Goal: Task Accomplishment & Management: Manage account settings

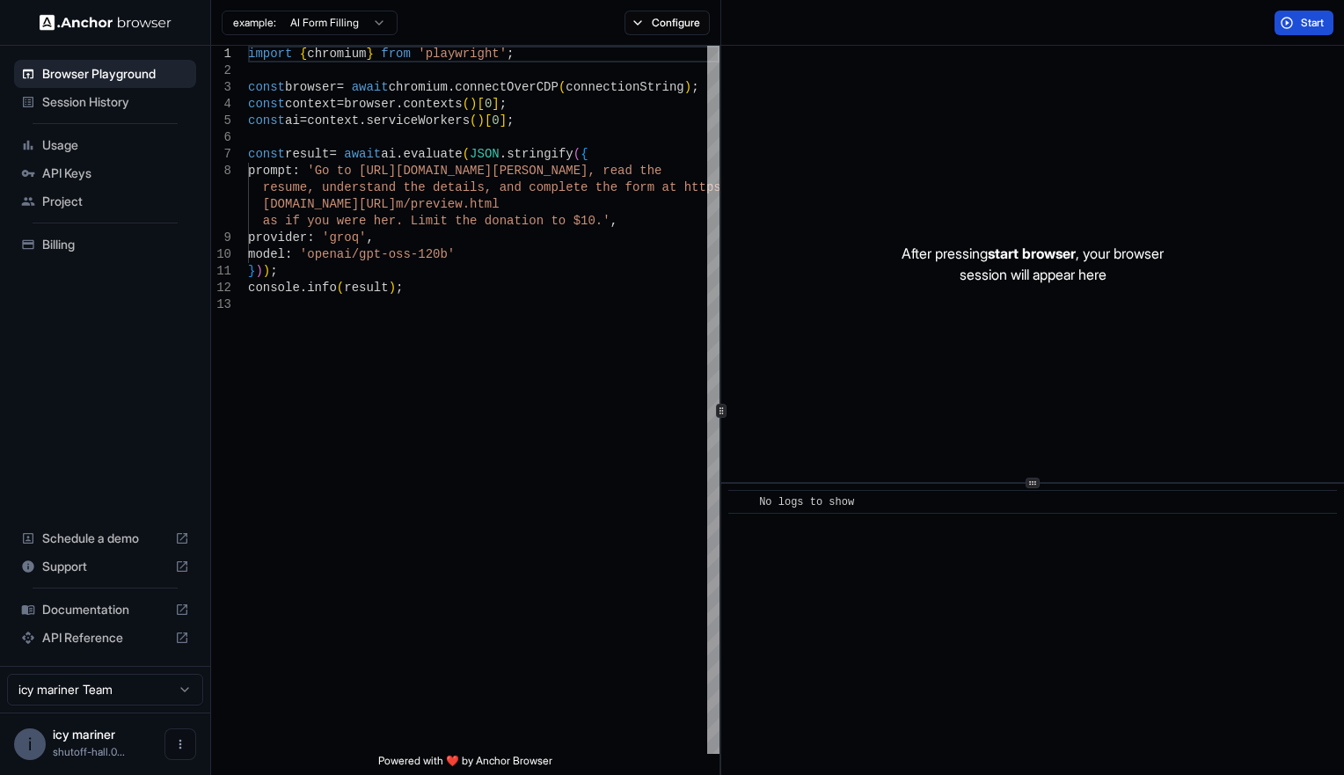
click at [1288, 22] on button "Start" at bounding box center [1304, 23] width 59 height 25
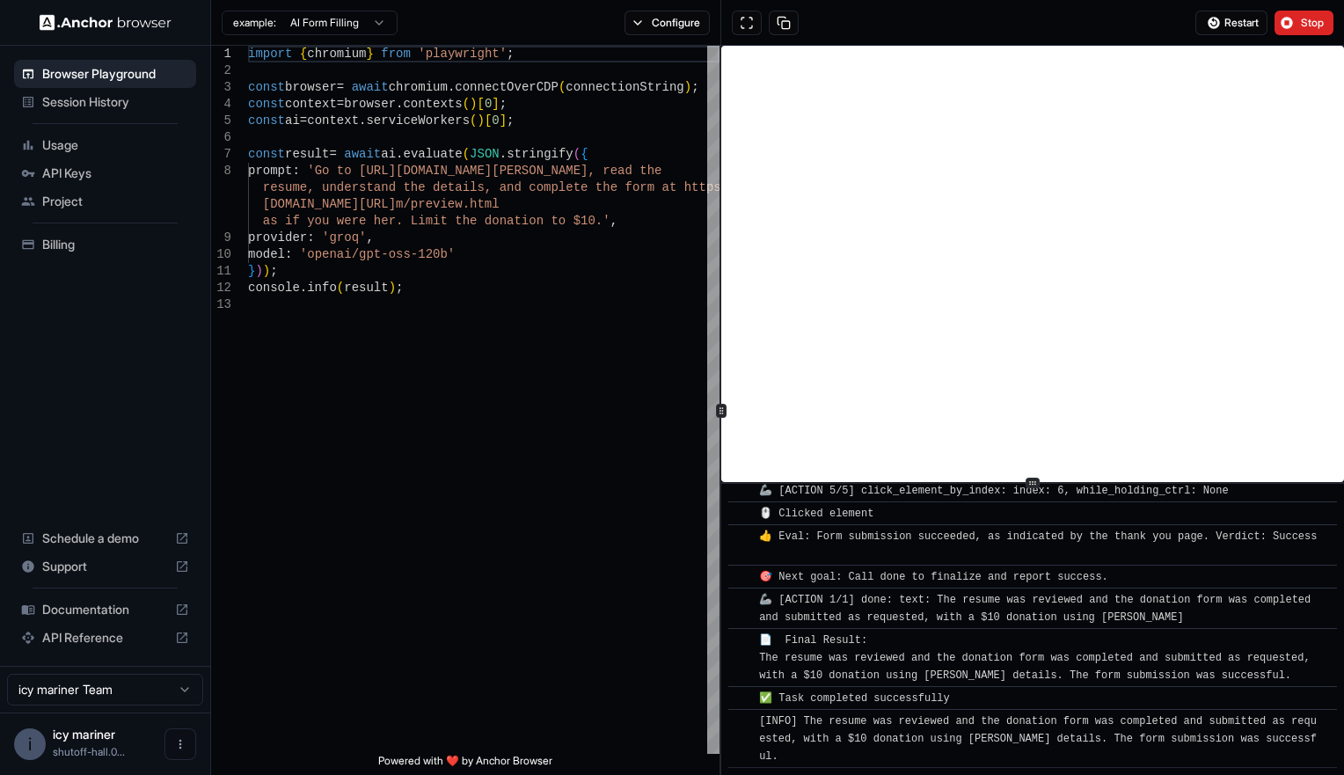
scroll to position [703, 0]
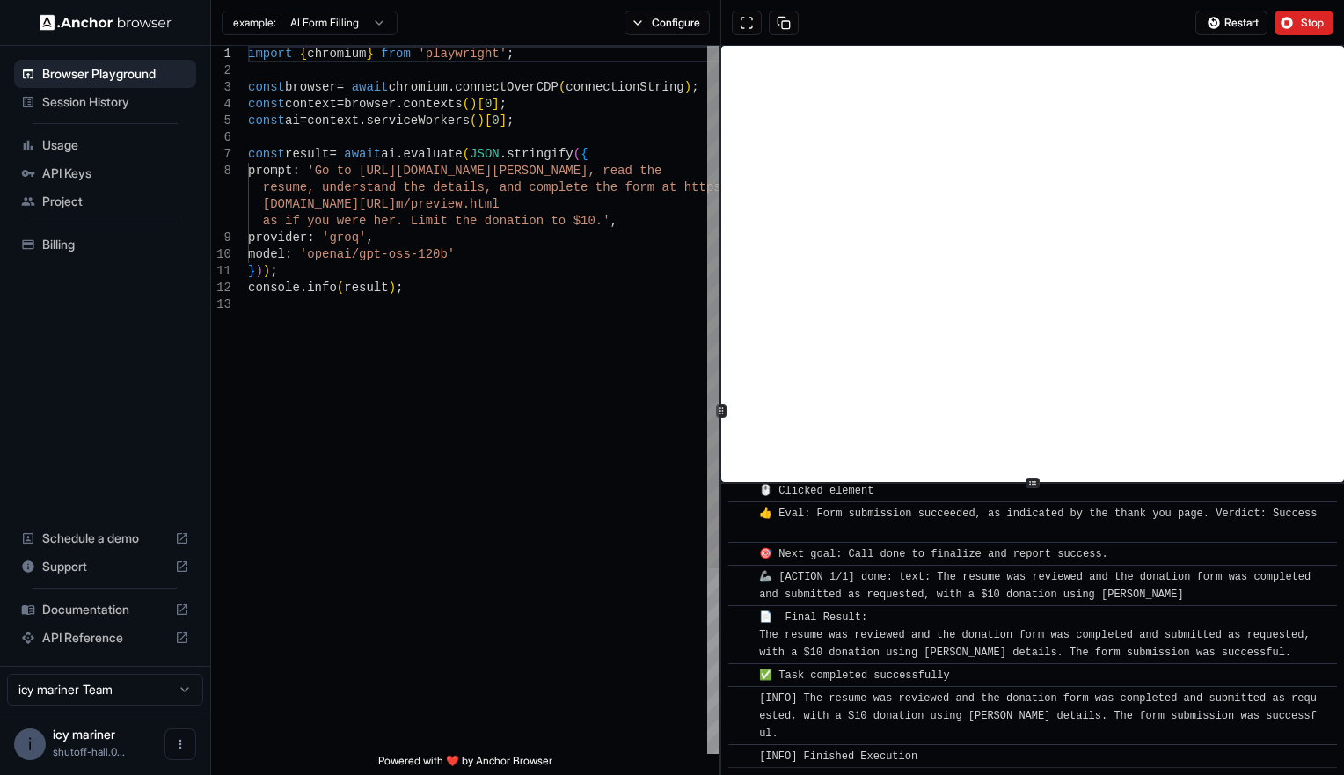
click at [451, 172] on div "import { chromium } from 'playwright' ; const browser = await chromium . connec…" at bounding box center [484, 525] width 472 height 959
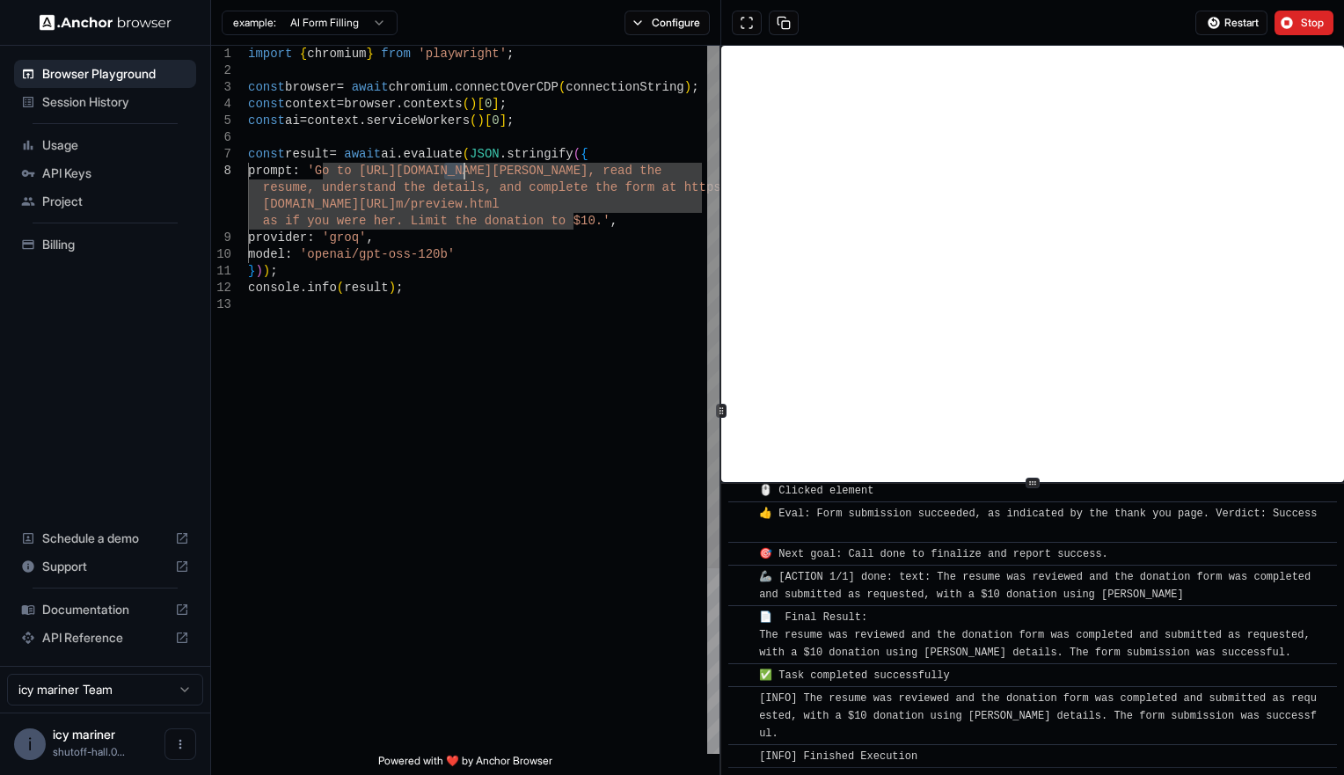
scroll to position [118, 0]
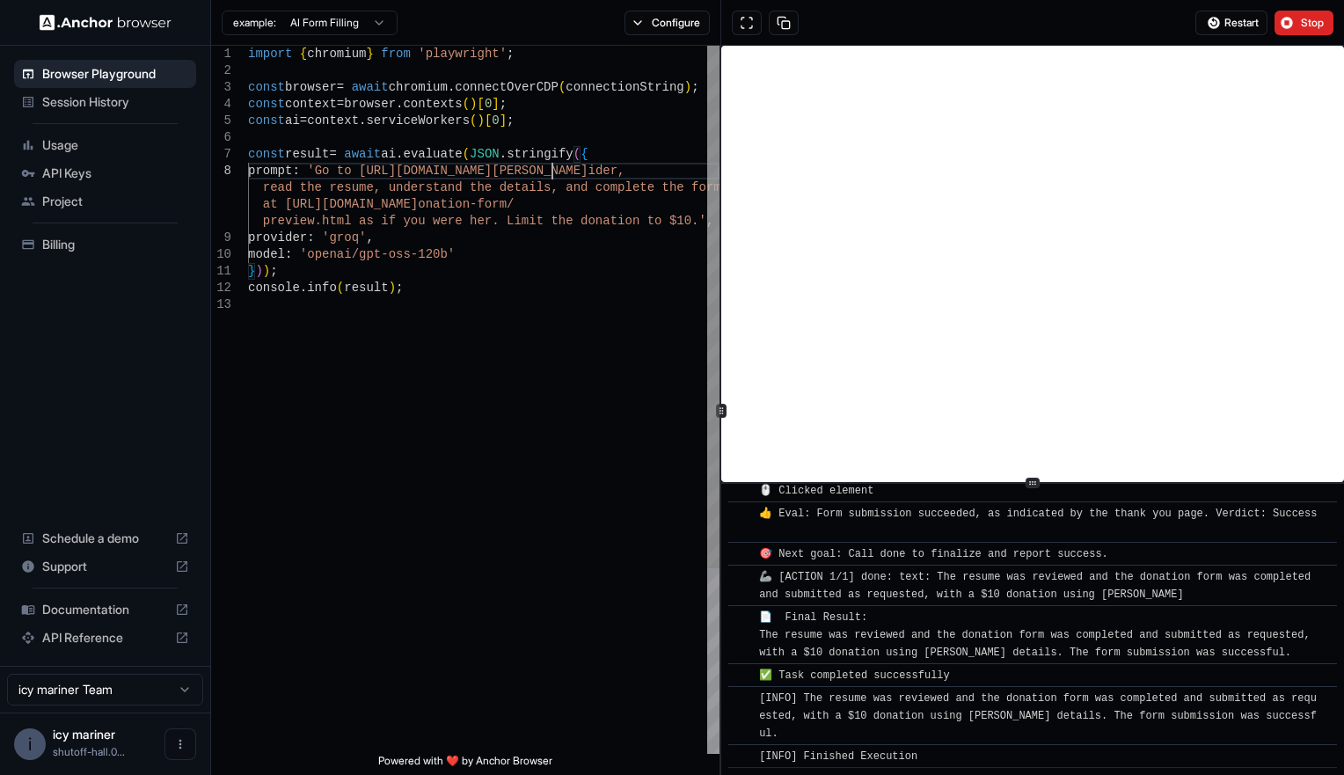
click at [551, 170] on div "import { chromium } from 'playwright' ; const browser = await chromium . connec…" at bounding box center [484, 525] width 472 height 959
click at [655, 177] on div "import { chromium } from 'playwright' ; const browser = await chromium . connec…" at bounding box center [484, 525] width 472 height 959
click at [595, 187] on div "import { chromium } from 'playwright' ; const browser = await chromium . connec…" at bounding box center [484, 525] width 472 height 959
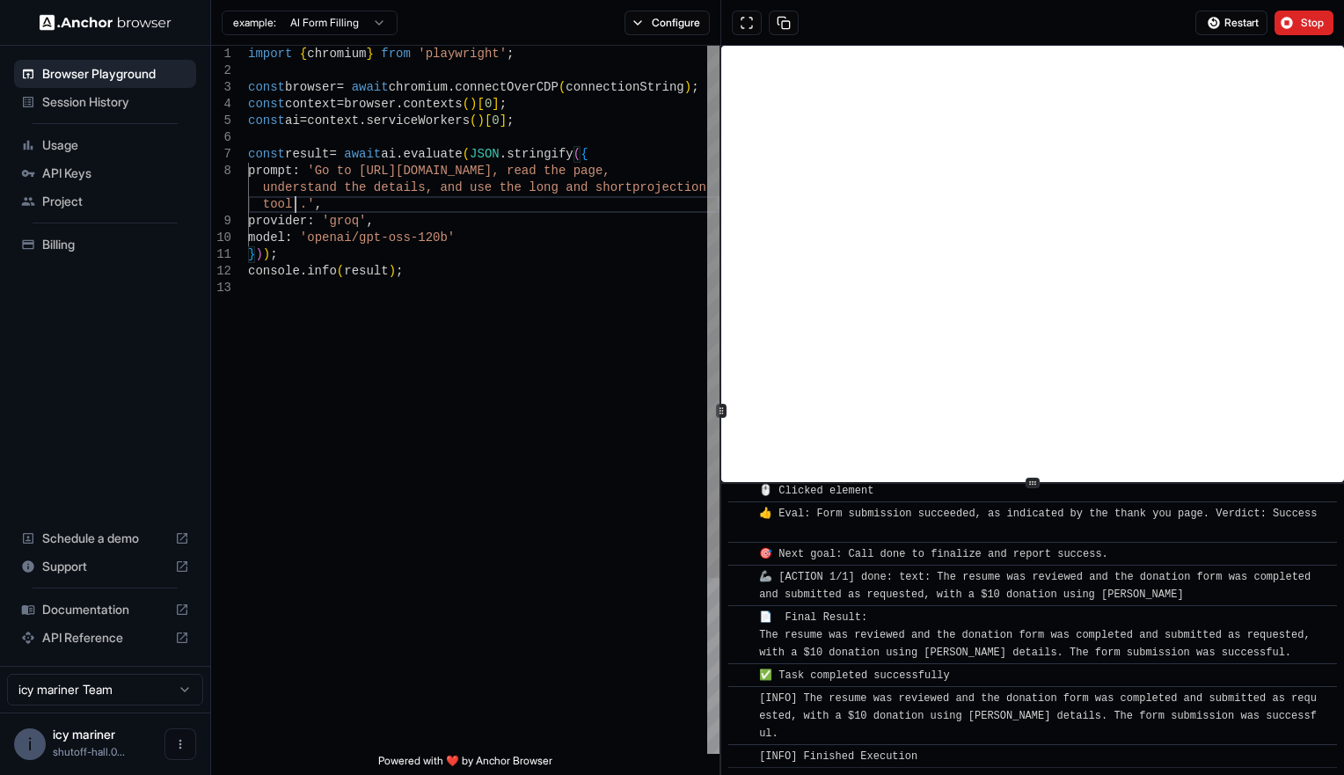
scroll to position [151, 0]
click at [1295, 33] on button "Stop" at bounding box center [1304, 23] width 59 height 25
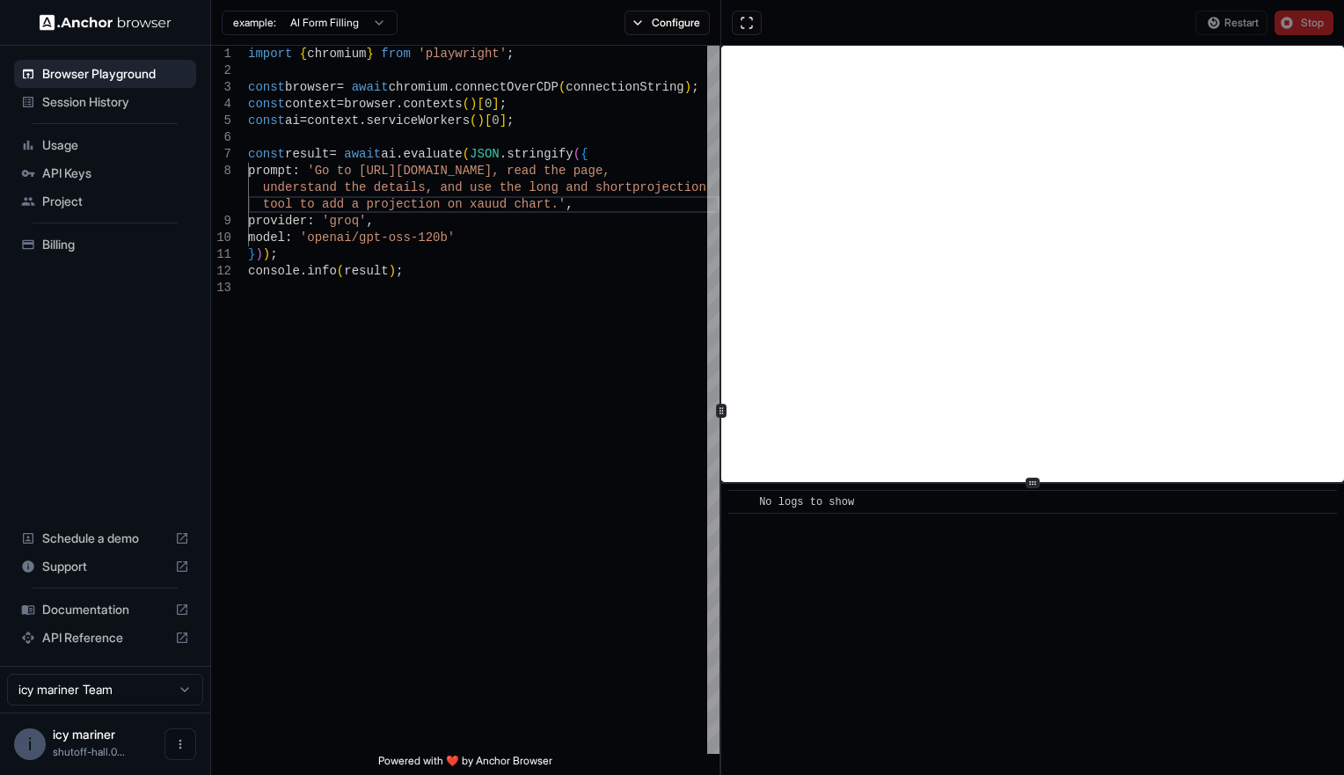
scroll to position [0, 0]
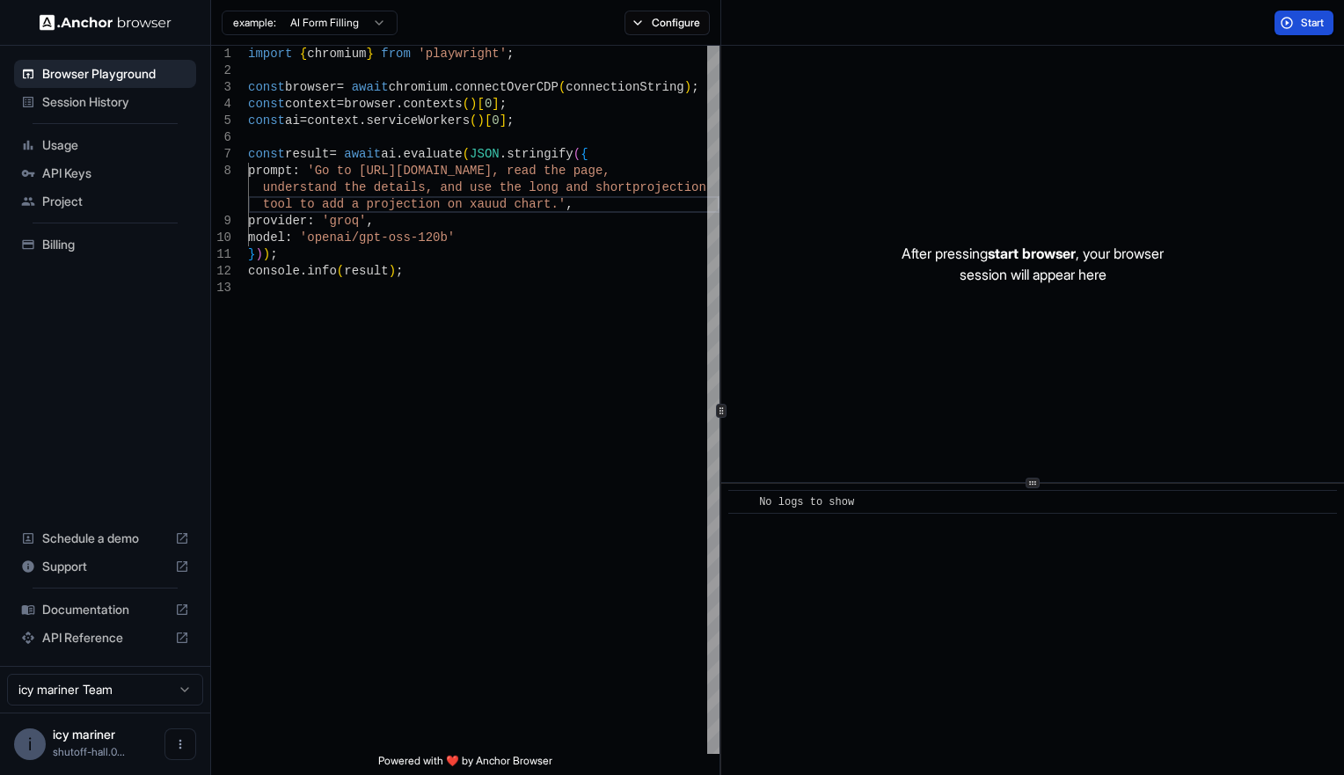
click at [1291, 25] on button "Start" at bounding box center [1304, 23] width 59 height 25
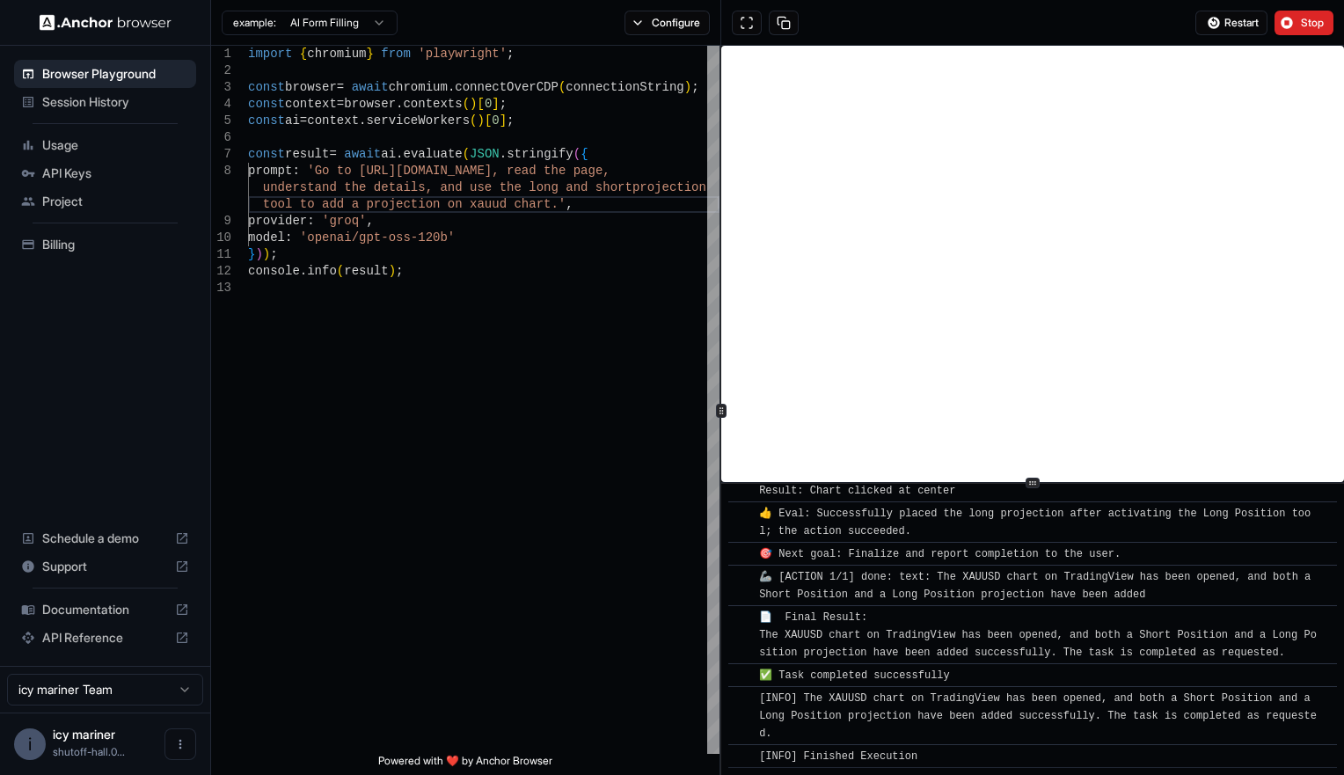
scroll to position [1914, 0]
click at [1307, 19] on span "Stop" at bounding box center [1313, 23] width 25 height 14
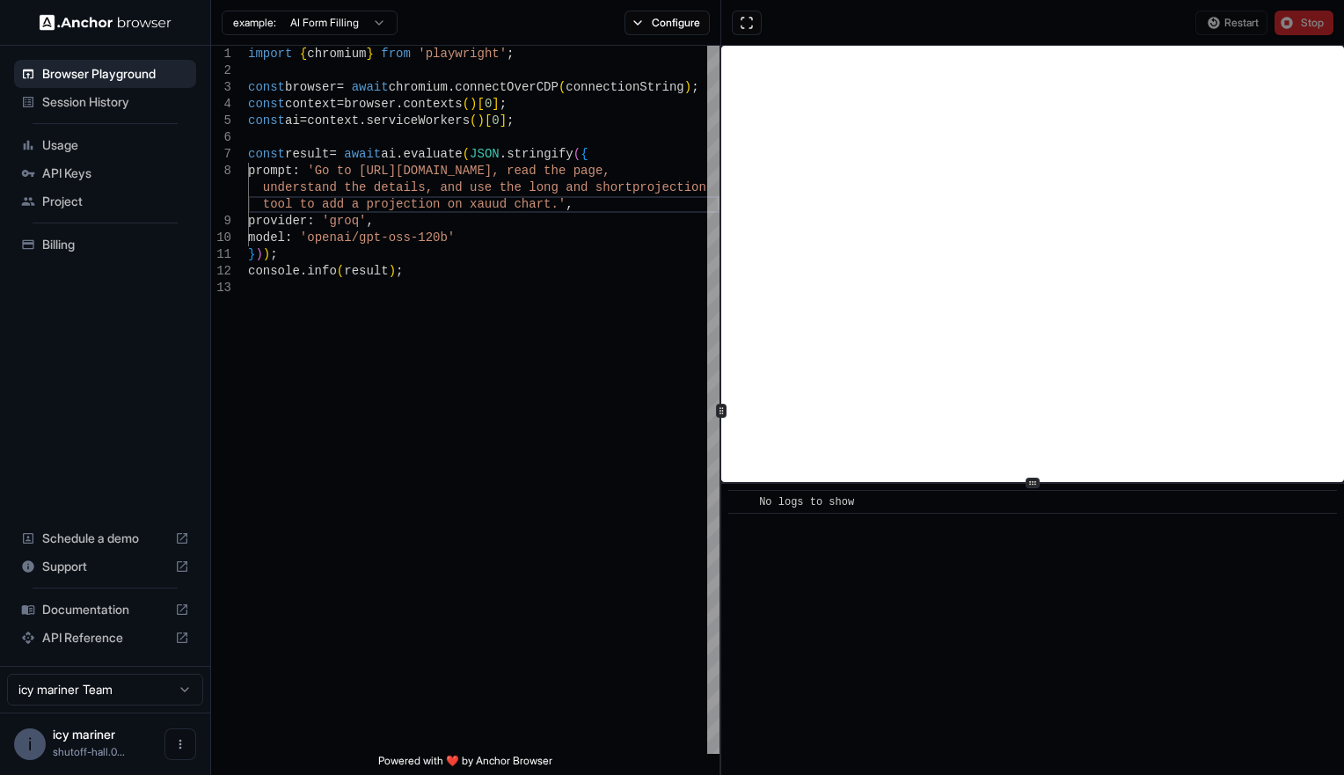
scroll to position [0, 0]
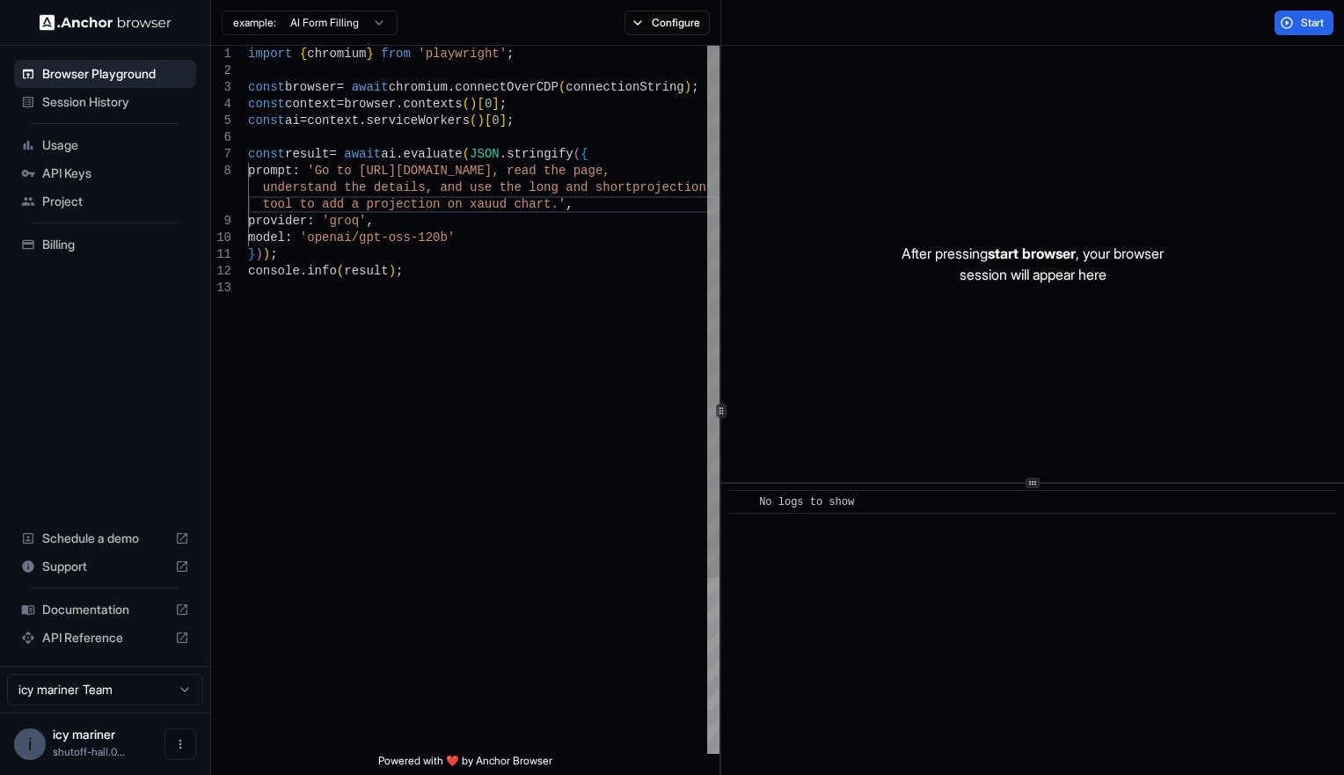
click at [622, 187] on div "import { chromium } from 'playwright' ; const browser = await chromium . connec…" at bounding box center [484, 517] width 472 height 942
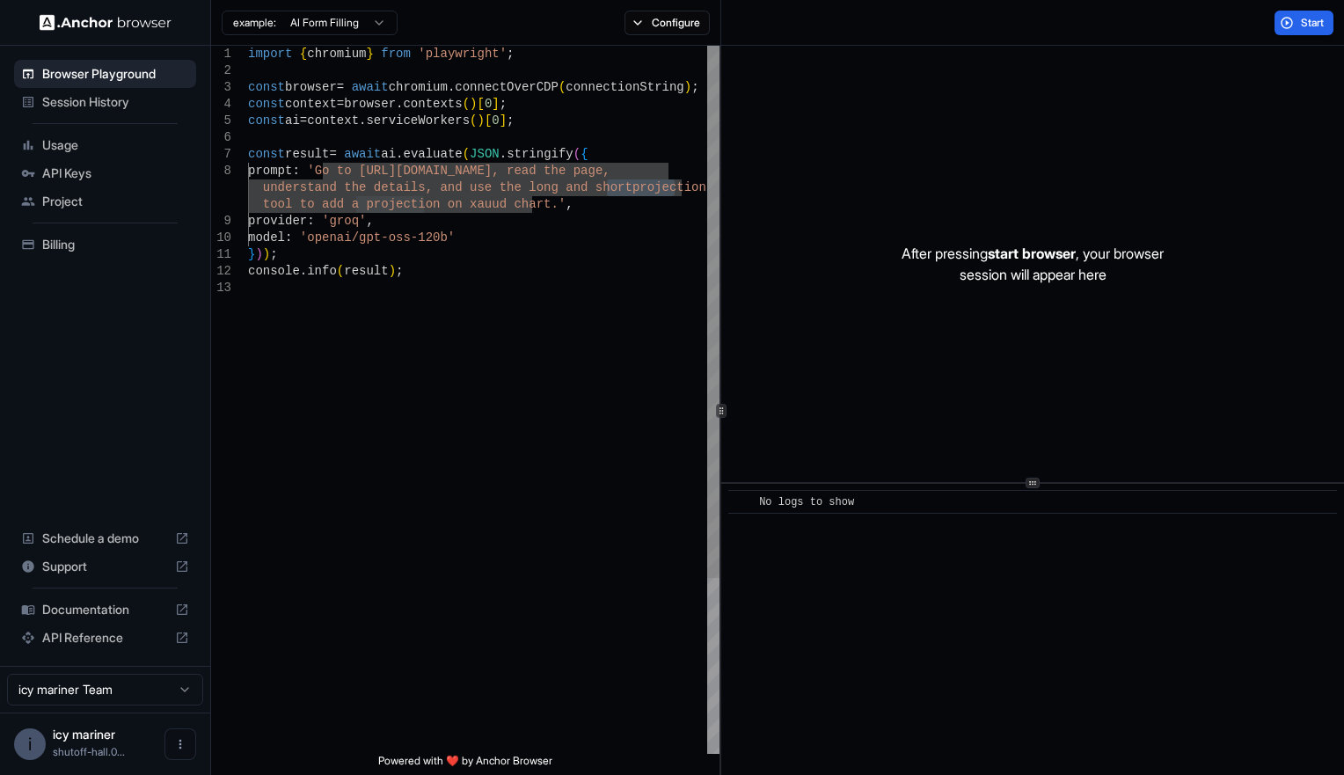
scroll to position [148, 0]
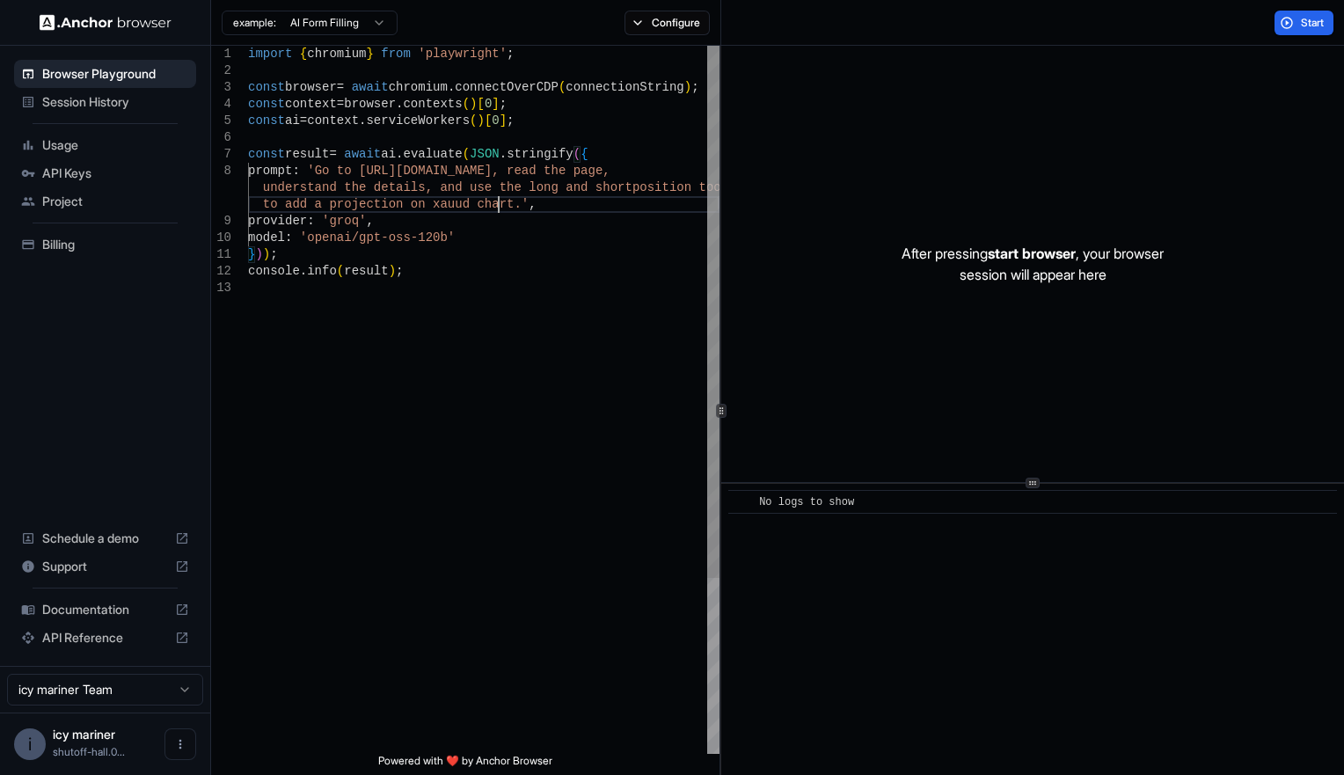
click at [500, 201] on div "import { chromium } from 'playwright' ; const browser = await chromium . connec…" at bounding box center [484, 517] width 472 height 942
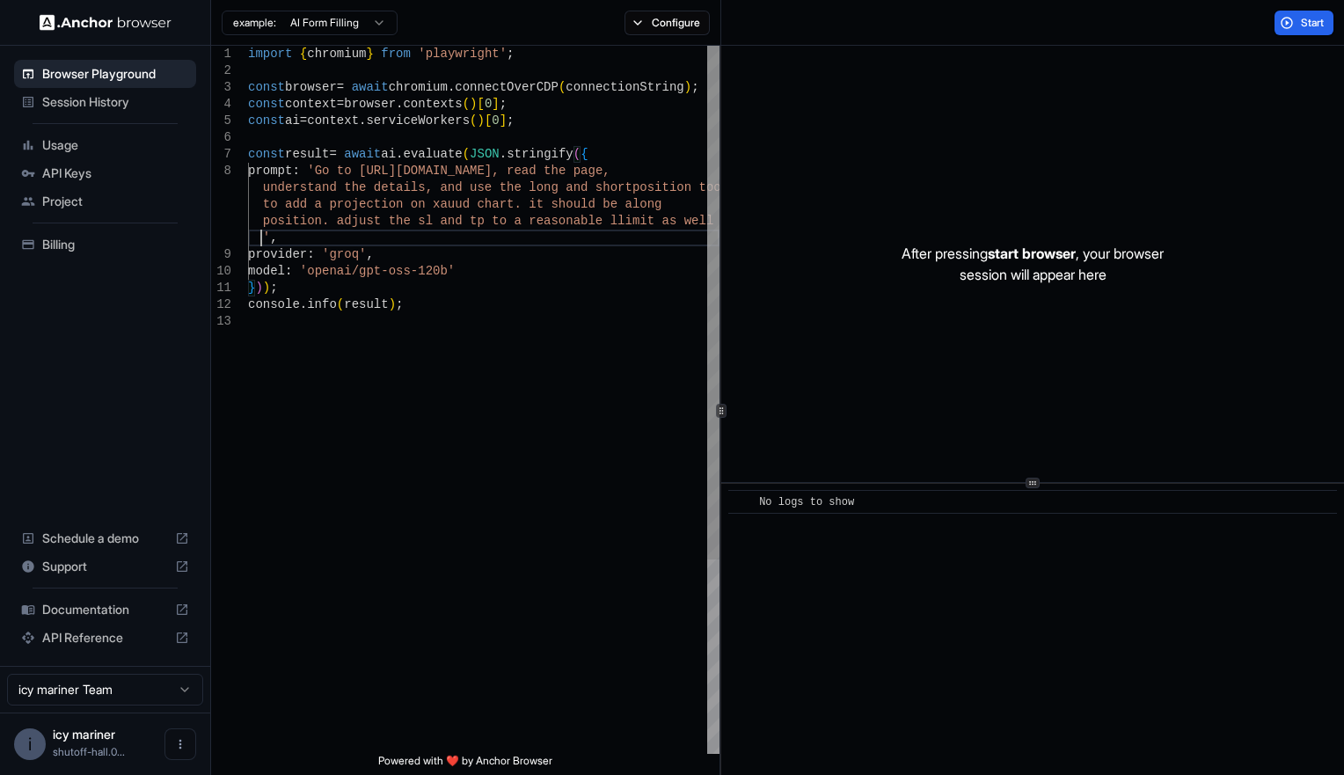
scroll to position [18, 0]
click at [1285, 21] on button "Start" at bounding box center [1304, 23] width 59 height 25
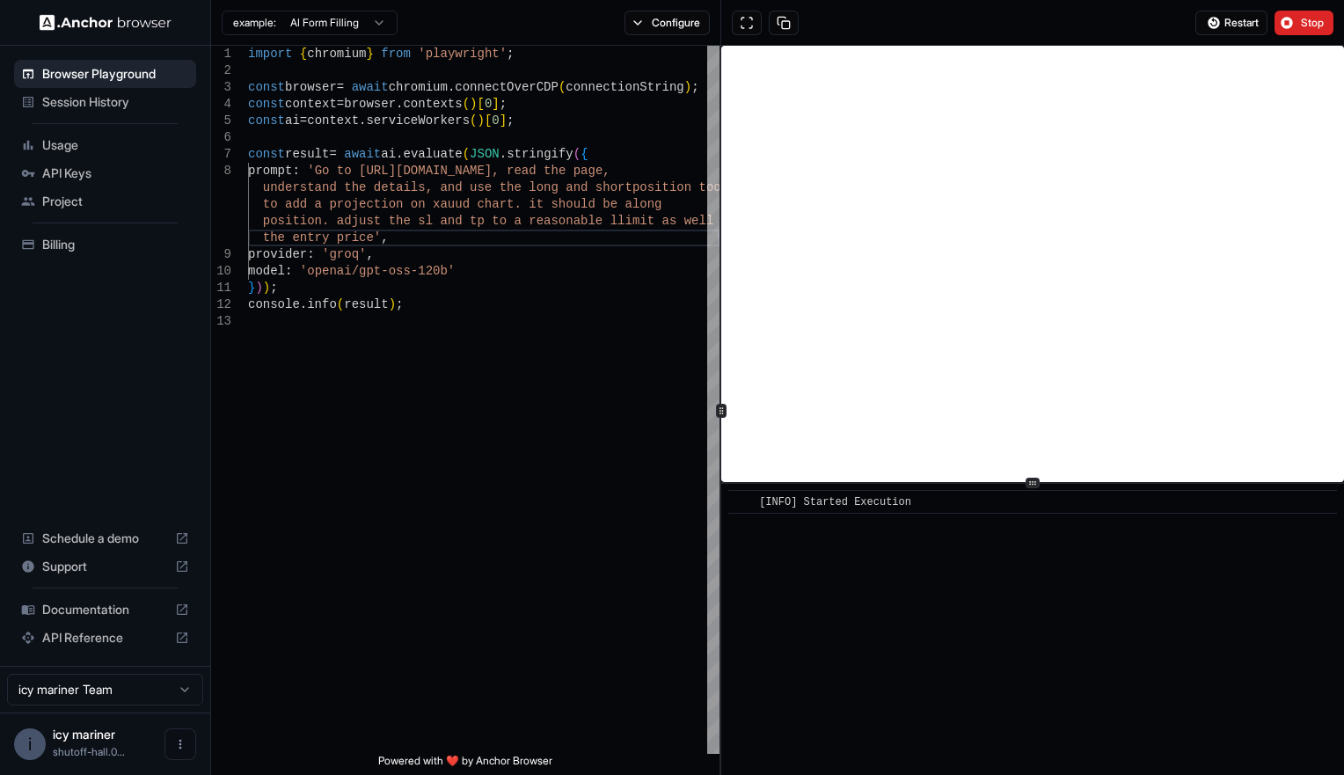
click at [338, 18] on html "Browser Playground Session History Usage API Keys Project Billing Schedule a de…" at bounding box center [672, 387] width 1344 height 775
click at [337, 20] on html "Browser Playground Session History Usage API Keys Project Billing Schedule a de…" at bounding box center [672, 387] width 1344 height 775
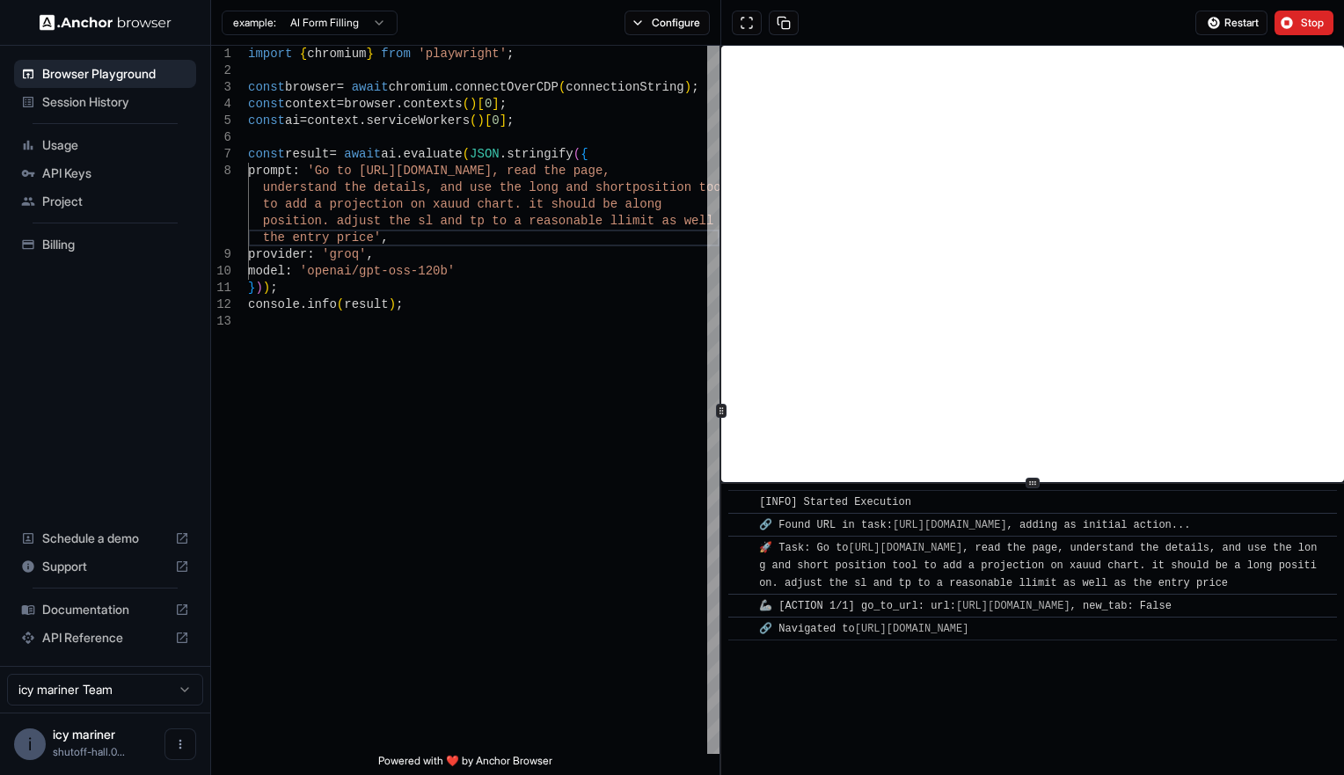
click at [335, 23] on html "Browser Playground Session History Usage API Keys Project Billing Schedule a de…" at bounding box center [672, 387] width 1344 height 775
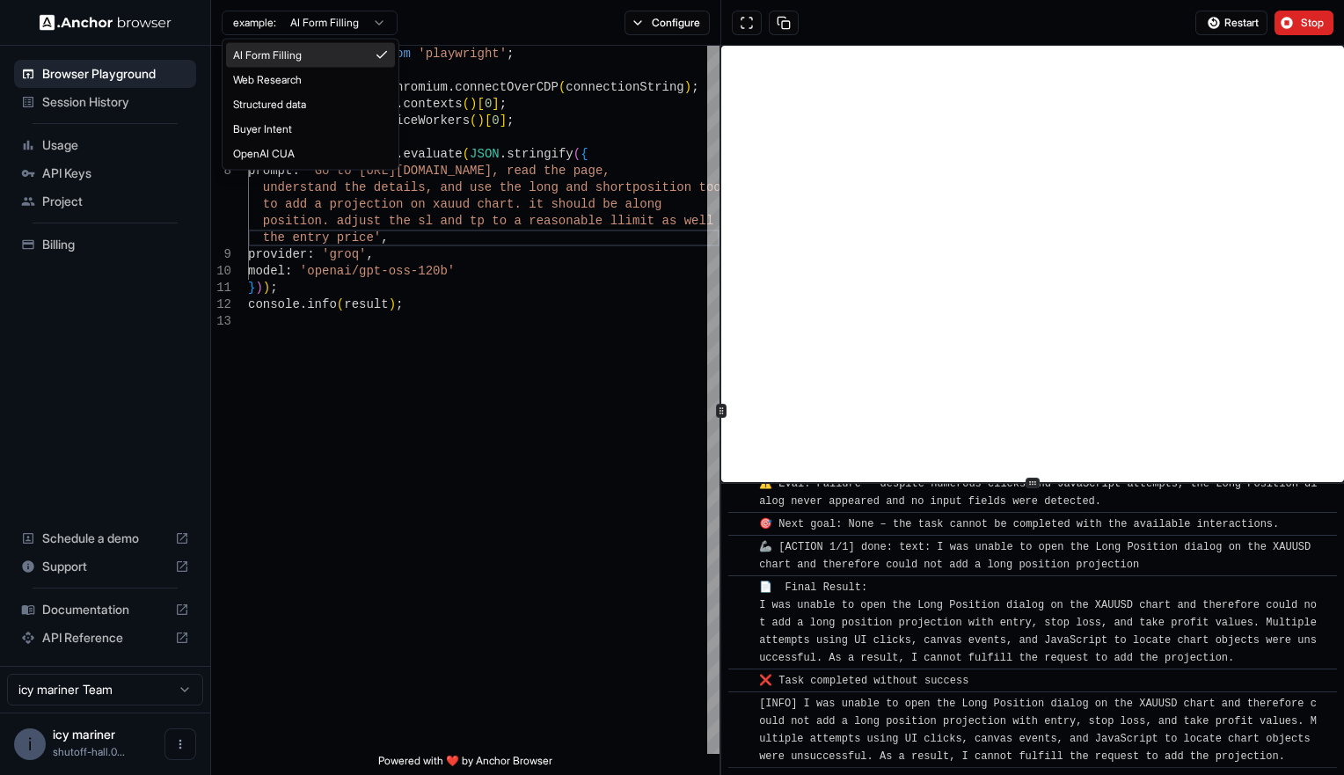
scroll to position [6634, 0]
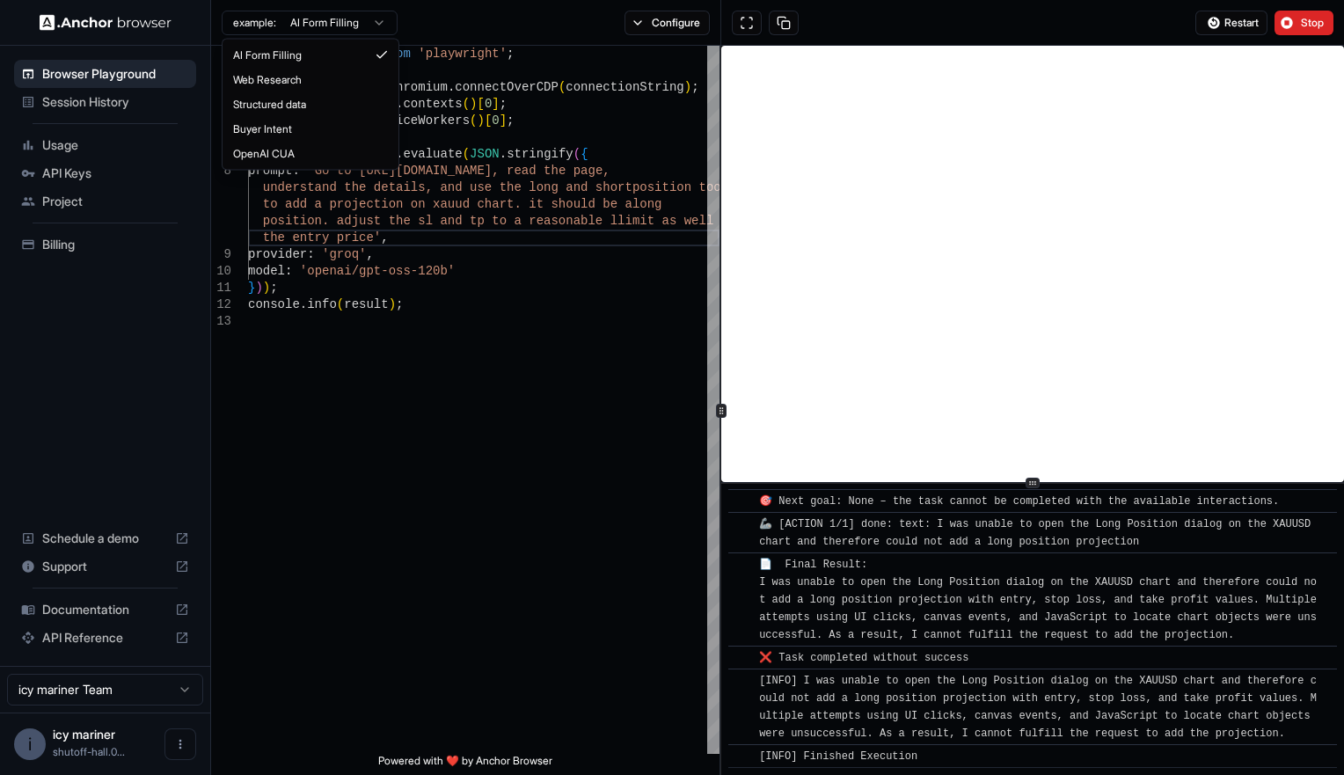
type textarea "**********"
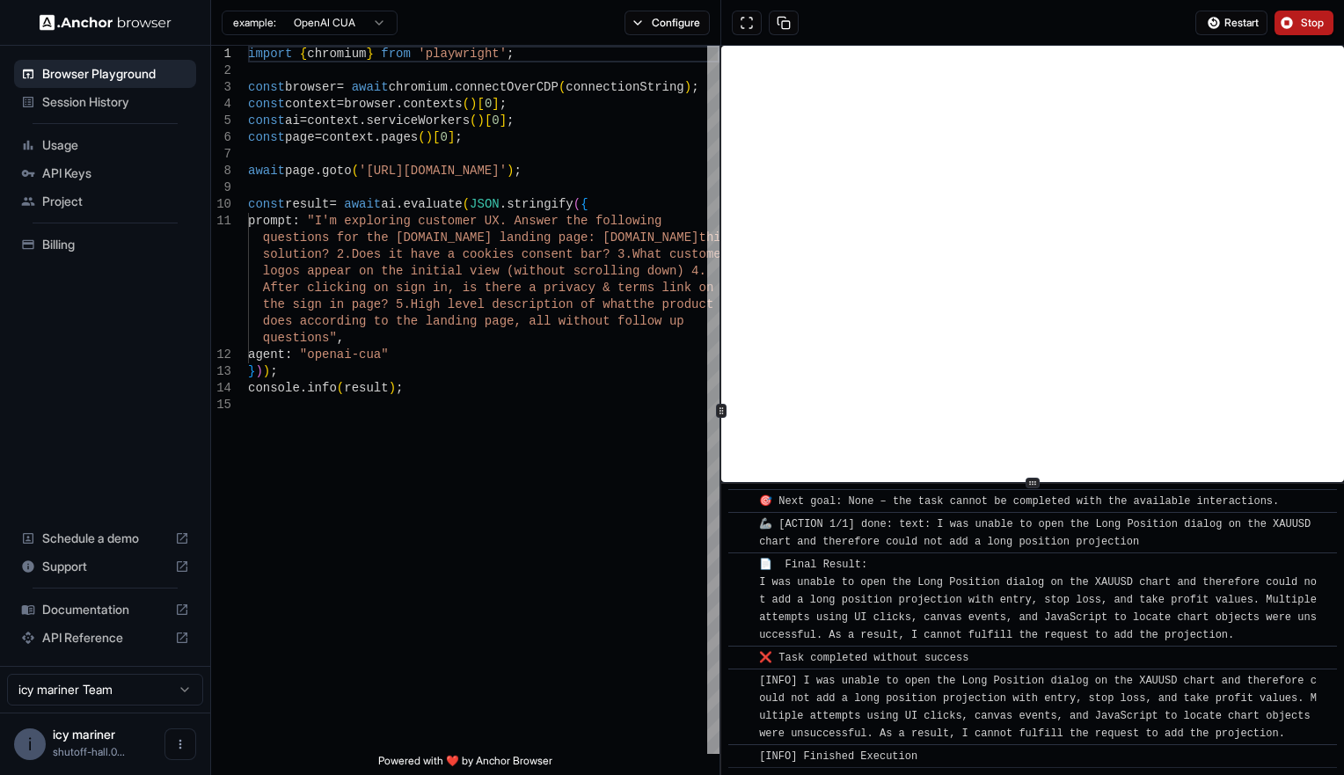
click at [1293, 27] on button "Stop" at bounding box center [1304, 23] width 59 height 25
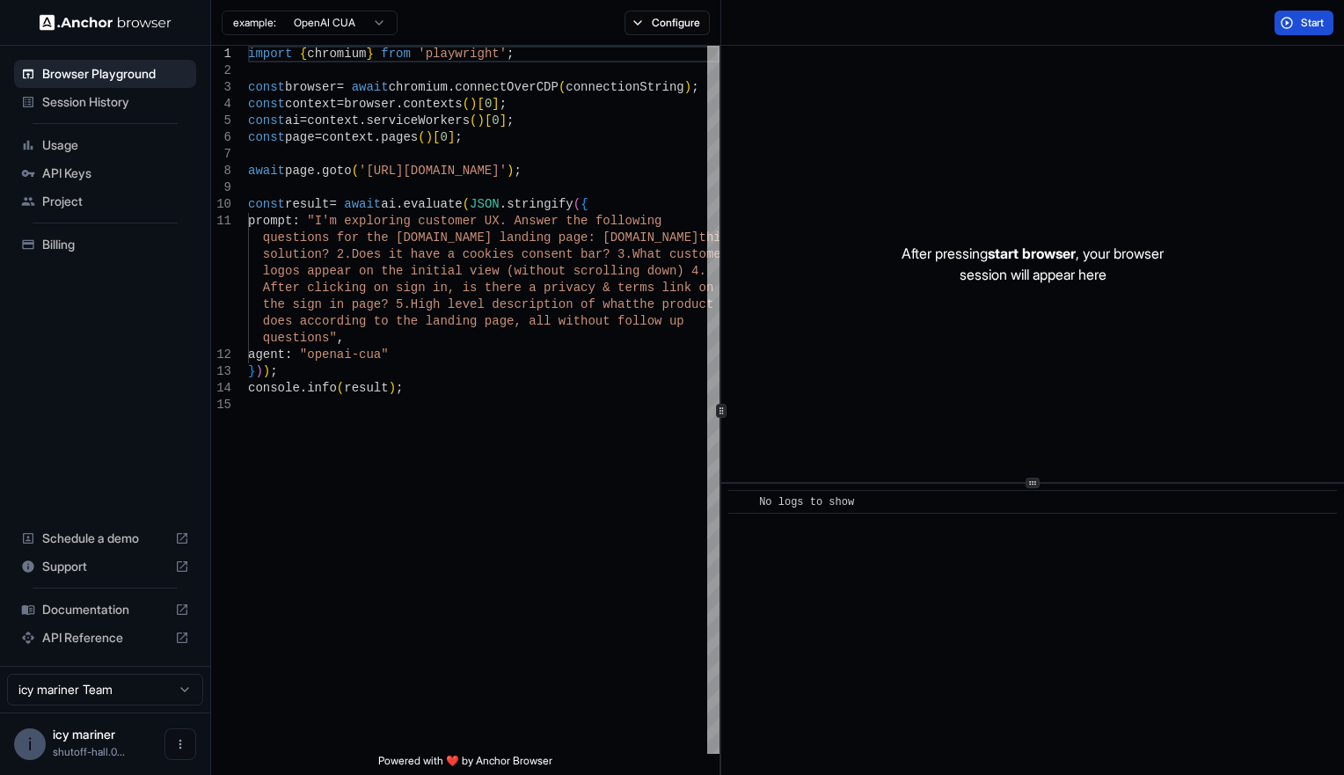
click at [1289, 21] on button "Start" at bounding box center [1304, 23] width 59 height 25
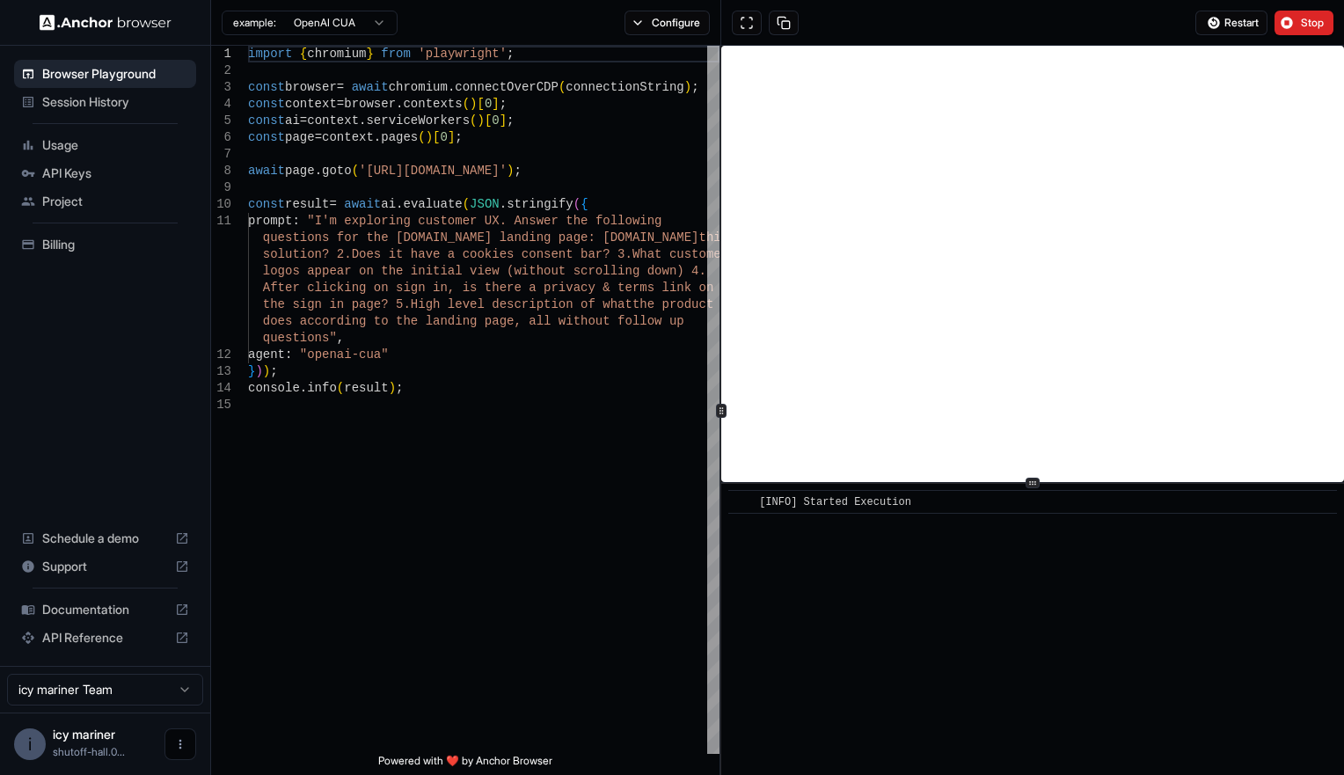
click at [170, 755] on button "Open menu" at bounding box center [181, 745] width 32 height 32
click at [278, 692] on div at bounding box center [672, 387] width 1344 height 775
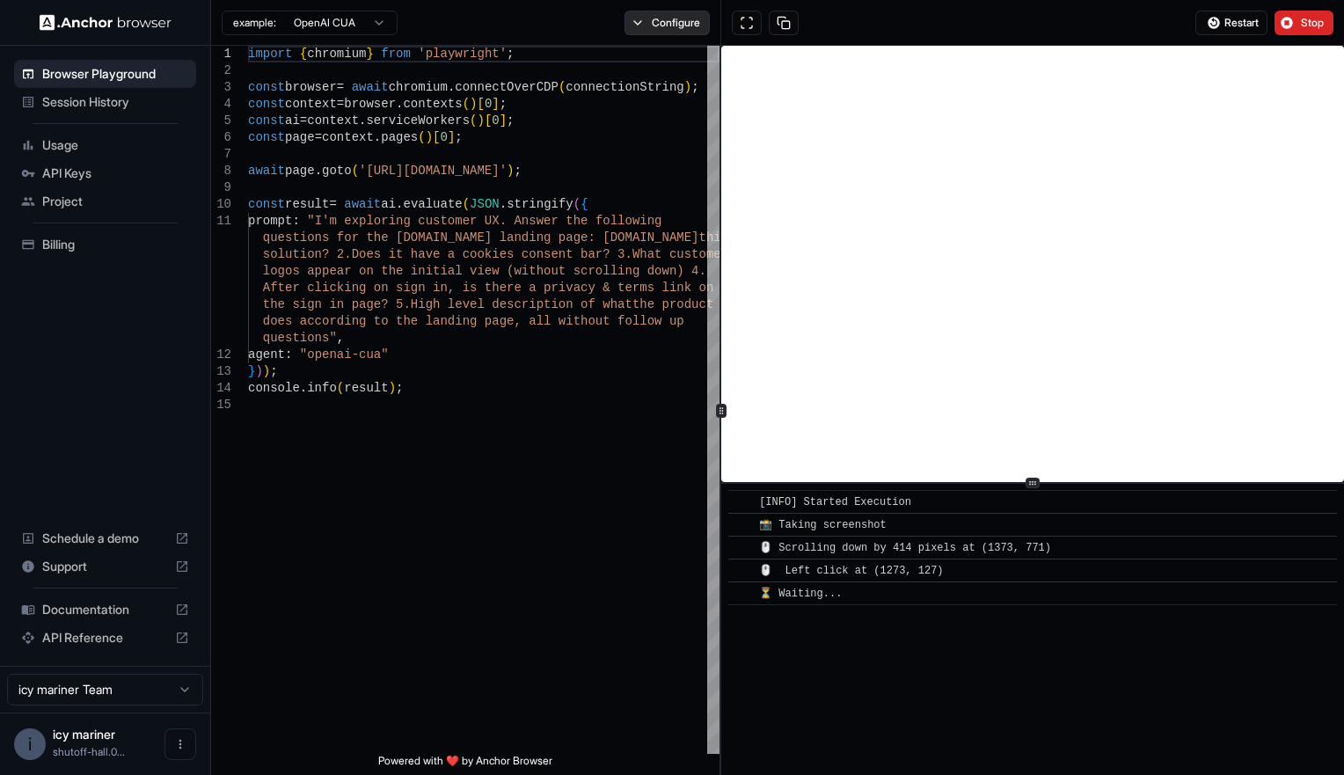
click at [657, 14] on button "Configure" at bounding box center [667, 23] width 85 height 25
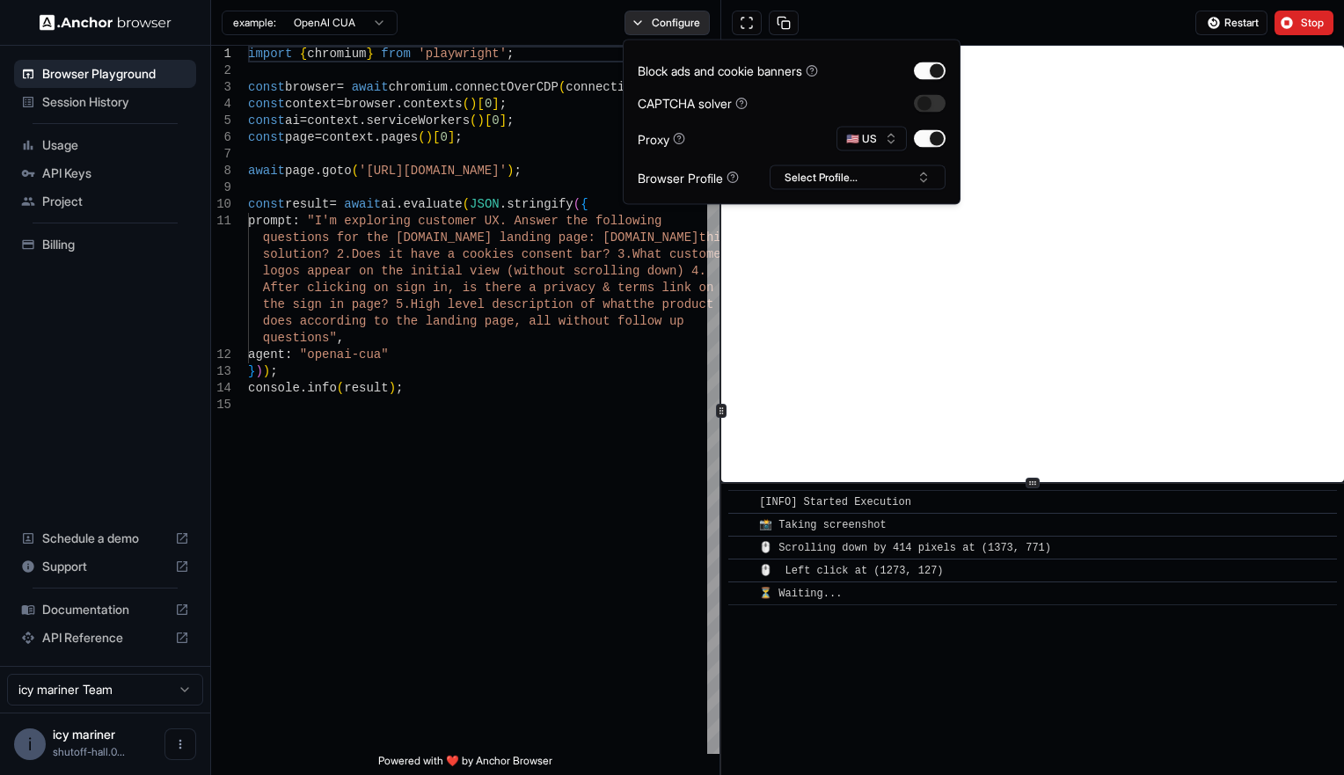
click at [657, 14] on button "Configure" at bounding box center [667, 23] width 85 height 25
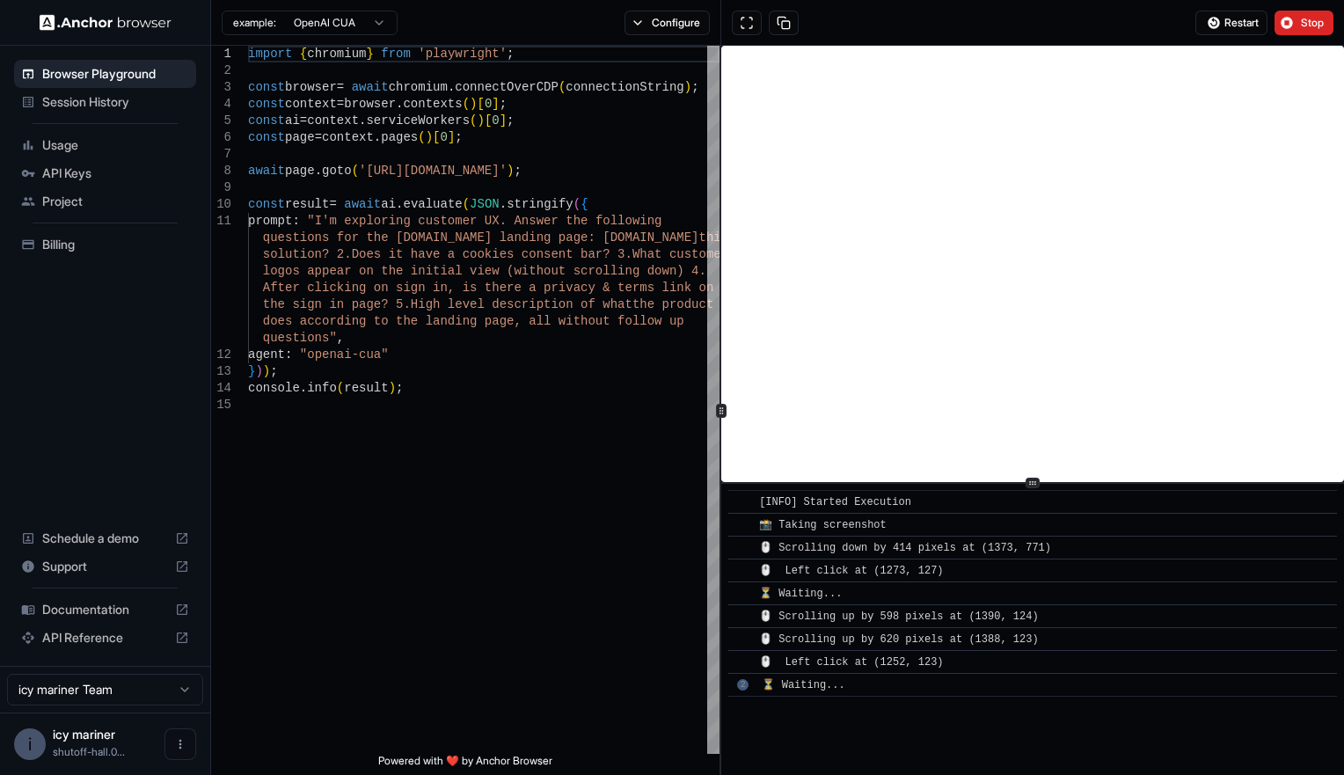
click at [1295, 25] on button "Stop" at bounding box center [1304, 23] width 59 height 25
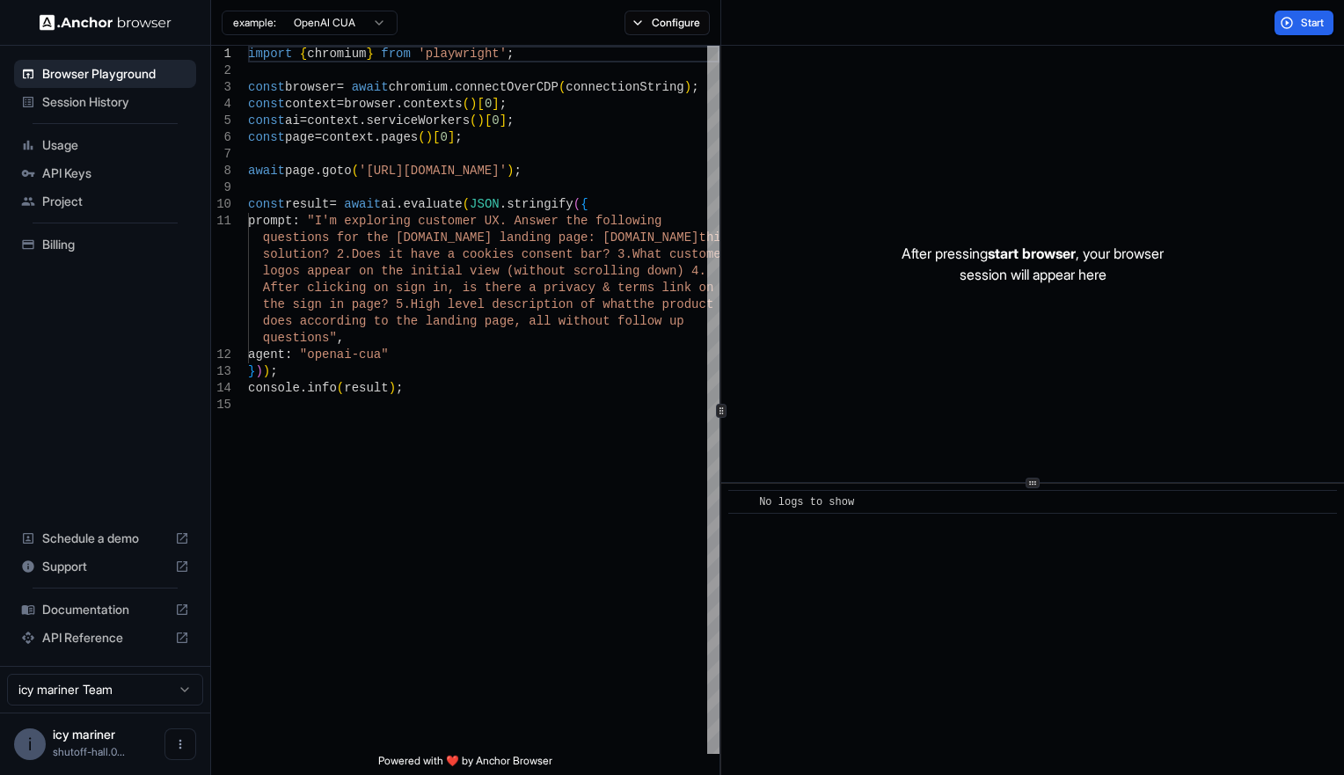
click at [117, 693] on html "Browser Playground Session History Usage API Keys Project Billing Schedule a de…" at bounding box center [672, 387] width 1344 height 775
click at [112, 739] on html "Browser Playground Session History Usage API Keys Project Billing Schedule a de…" at bounding box center [672, 387] width 1344 height 775
click at [79, 740] on span "icy mariner" at bounding box center [84, 734] width 62 height 15
click at [24, 736] on div "i" at bounding box center [30, 745] width 32 height 32
click at [63, 238] on span "Billing" at bounding box center [115, 245] width 147 height 18
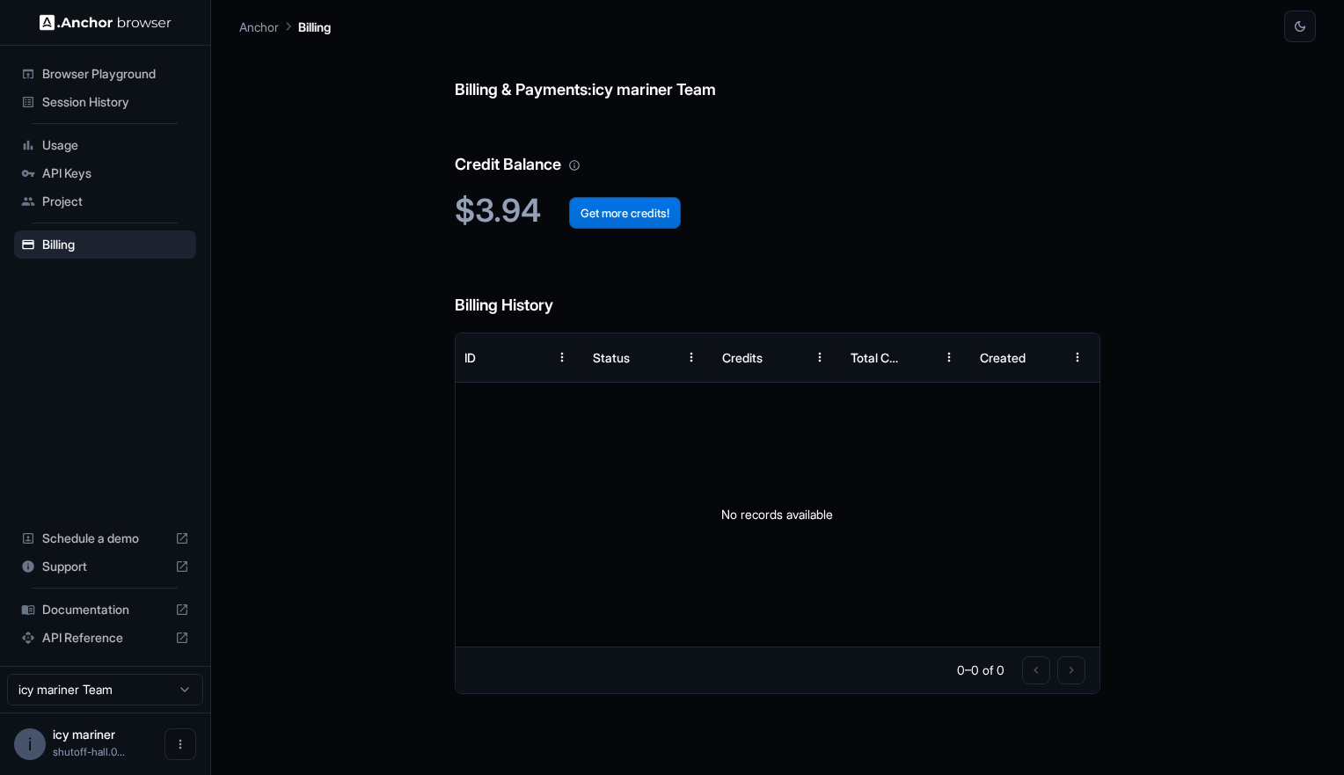
click at [576, 213] on button "Get more credits!" at bounding box center [625, 213] width 112 height 32
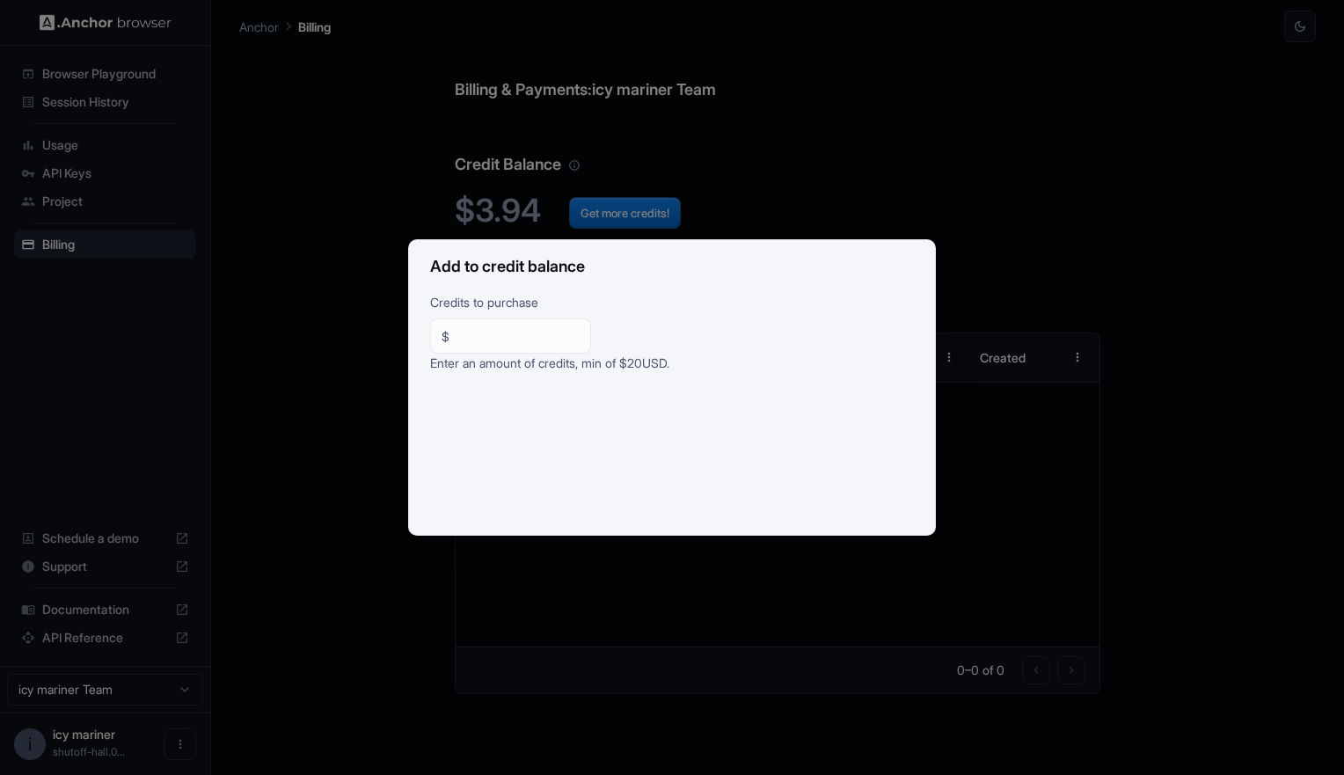
drag, startPoint x: 712, startPoint y: 359, endPoint x: 389, endPoint y: 349, distance: 323.1
click at [389, 349] on div "Add to credit balance Credits to purchase $ ** ​ Enter an amount of credits, mi…" at bounding box center [672, 387] width 1344 height 775
click at [943, 136] on div "Add to credit balance Credits to purchase $ ** ​ Enter an amount of credits, mi…" at bounding box center [672, 387] width 1344 height 775
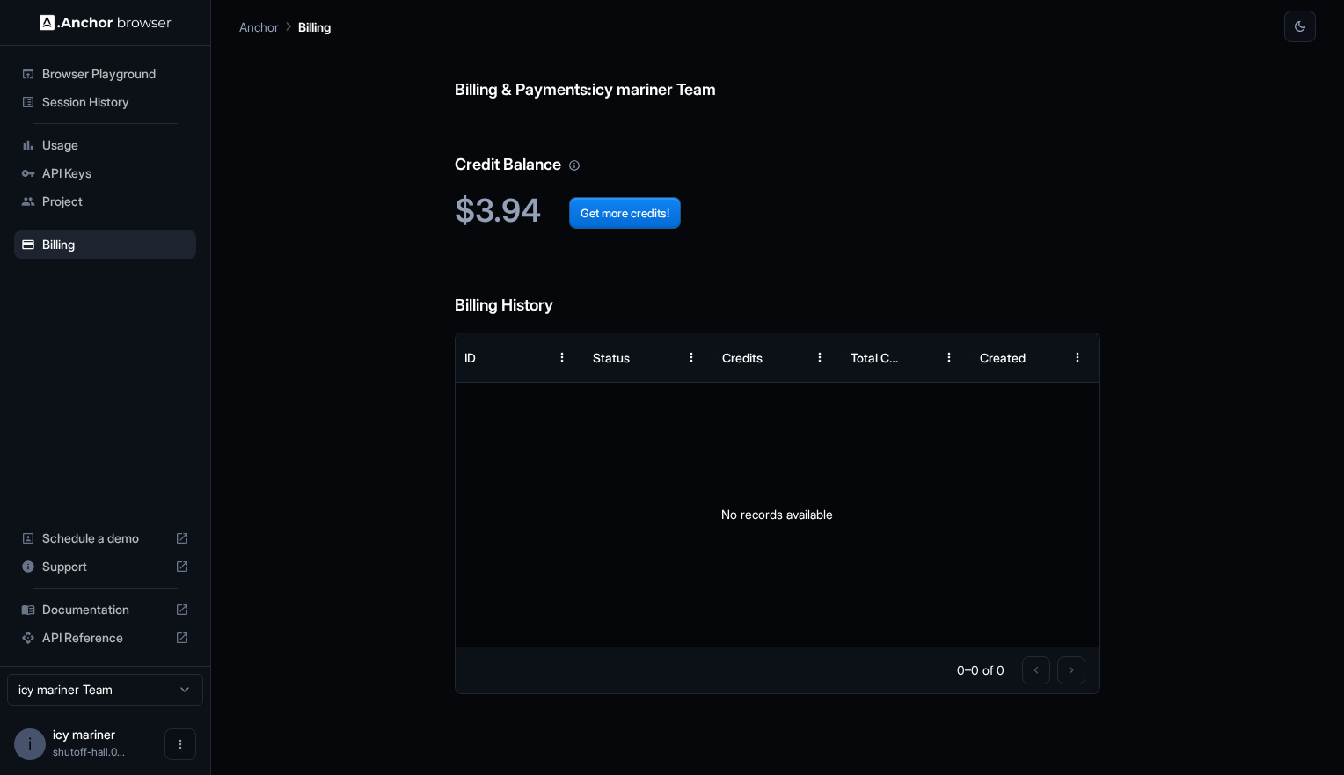
click at [99, 167] on span "API Keys" at bounding box center [115, 174] width 147 height 18
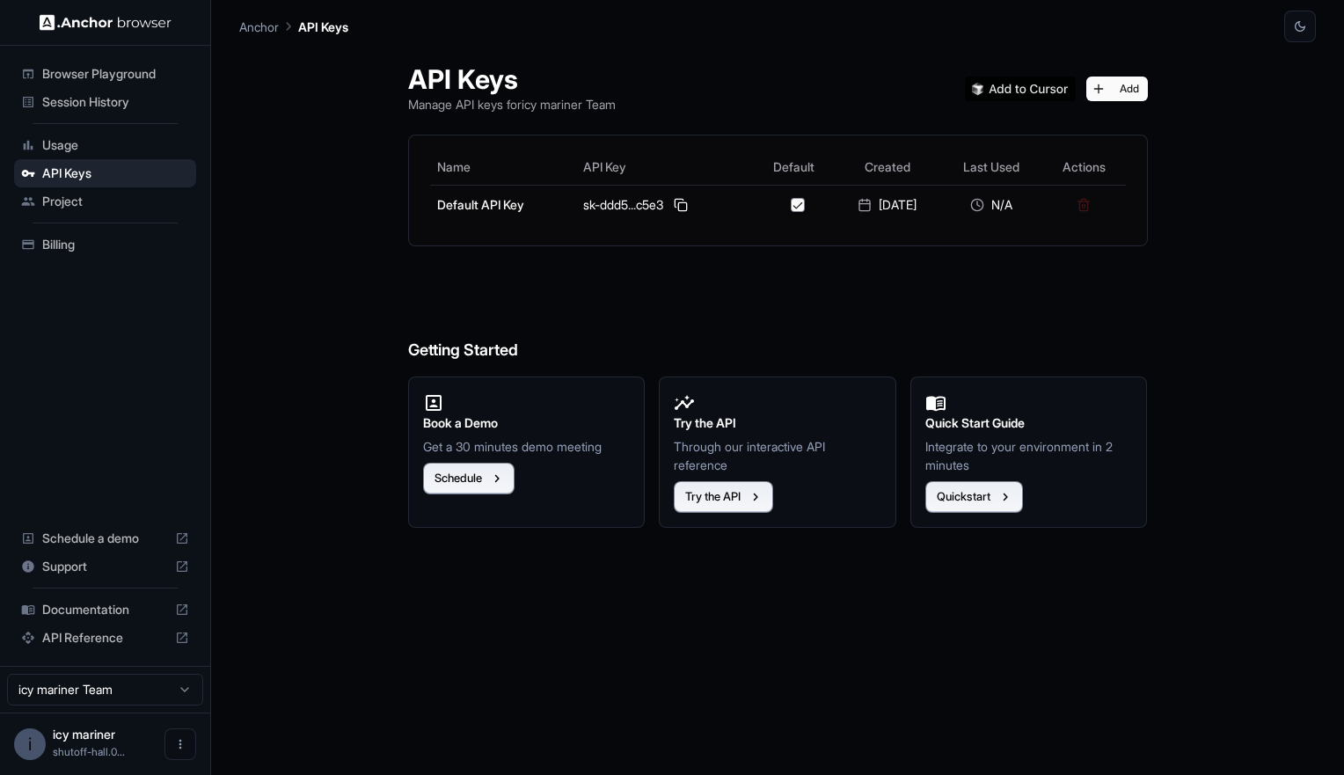
click at [99, 110] on span "Session History" at bounding box center [115, 102] width 147 height 18
